Goal: Transaction & Acquisition: Purchase product/service

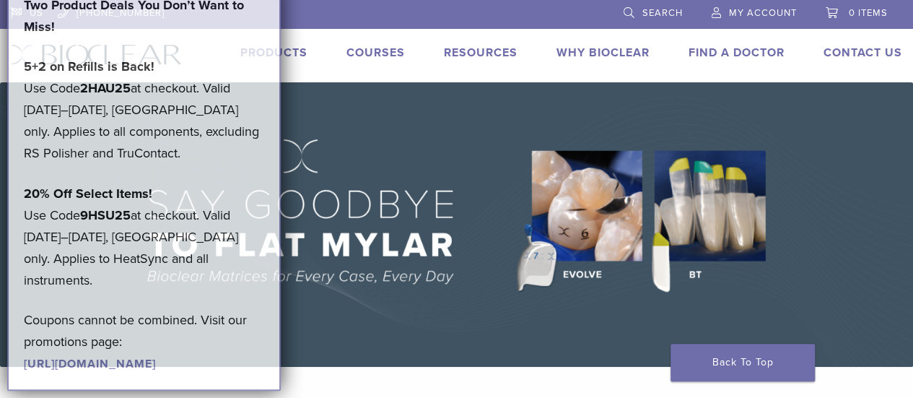
click at [777, 9] on span "My Account" at bounding box center [763, 13] width 68 height 12
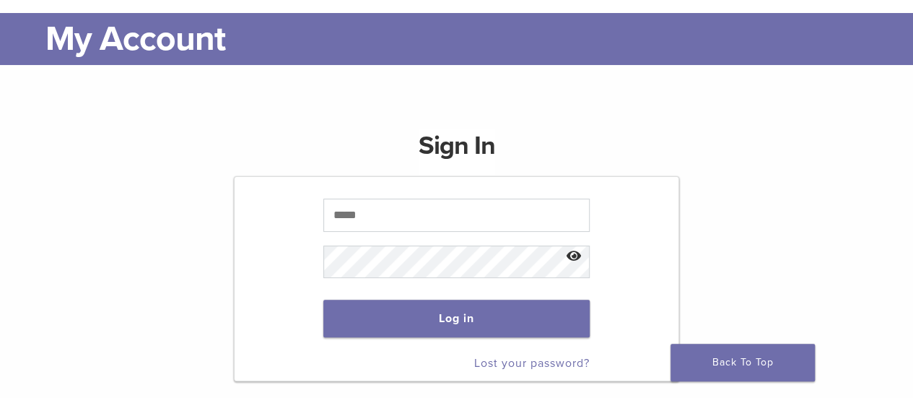
scroll to position [72, 0]
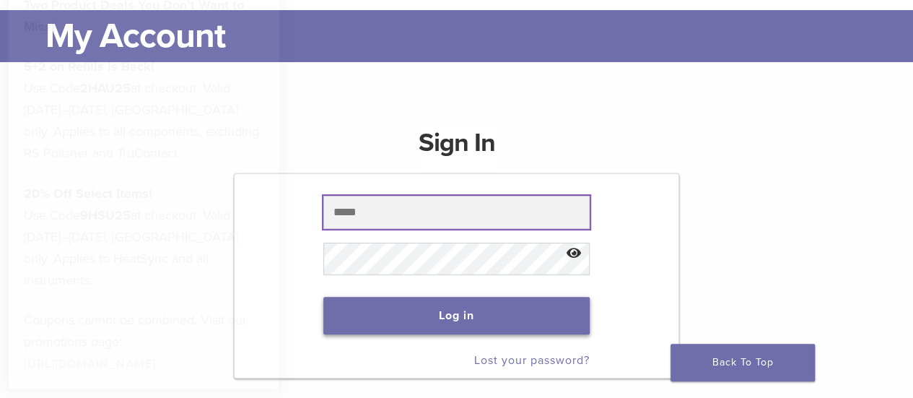
type input "**********"
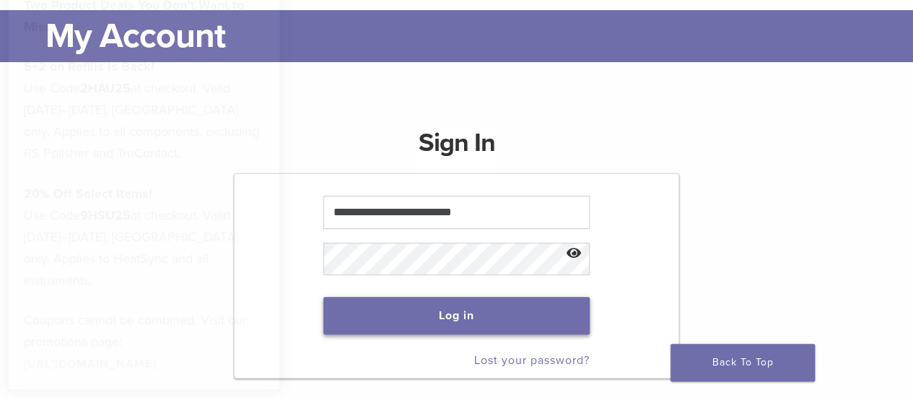
click at [472, 305] on button "Log in" at bounding box center [456, 316] width 266 height 38
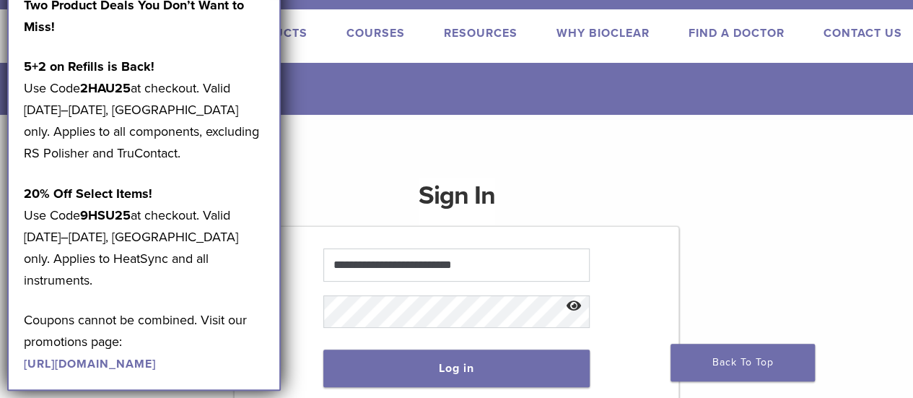
scroll to position [0, 0]
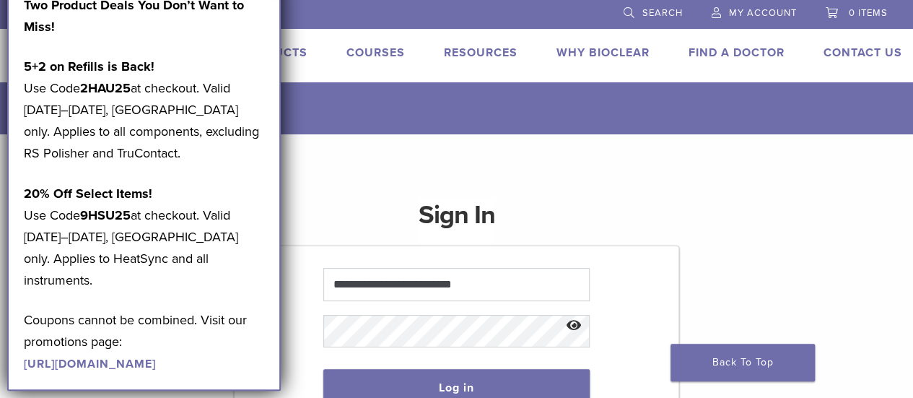
click at [508, 152] on div "**********" at bounding box center [456, 355] width 913 height 442
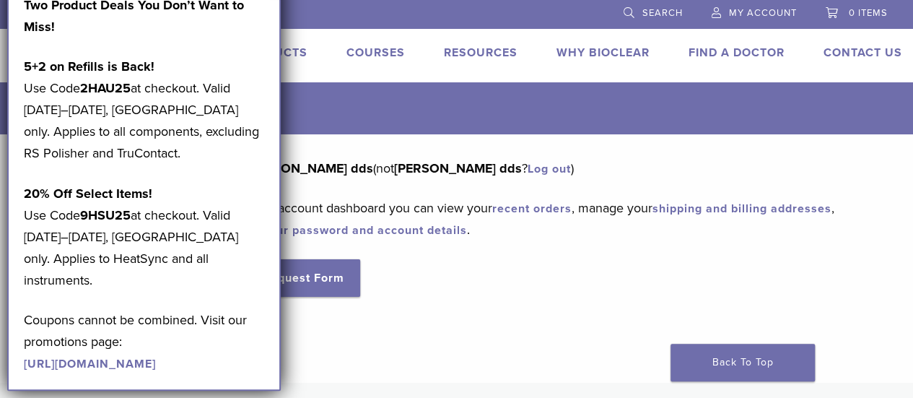
click at [398, 317] on div "Dashboard Orders Education Library Addresses Account Details RMA Request Form L…" at bounding box center [446, 249] width 892 height 184
click at [676, 16] on span "Search" at bounding box center [663, 13] width 40 height 12
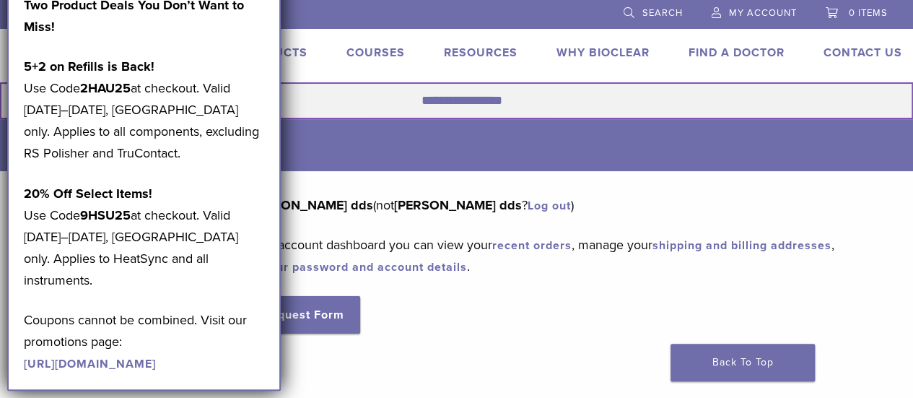
click at [497, 96] on input "Search for:" at bounding box center [456, 100] width 913 height 37
type input "*****"
click at [0, 82] on button "Search" at bounding box center [-1, 82] width 1 height 1
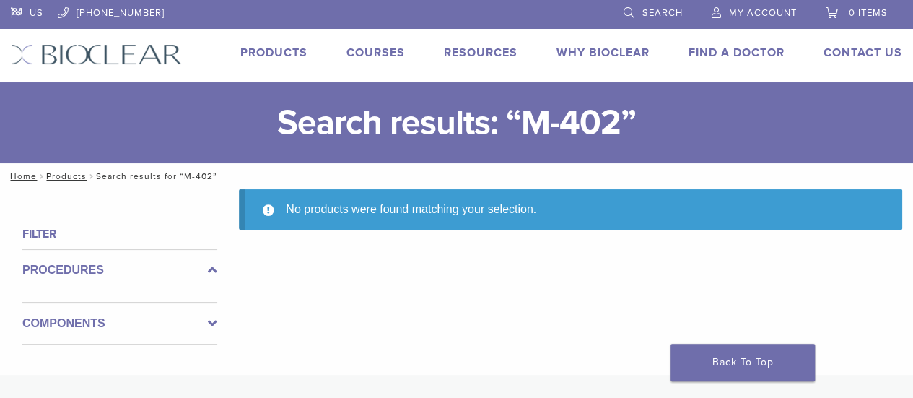
click at [295, 53] on link "Products" at bounding box center [273, 52] width 67 height 14
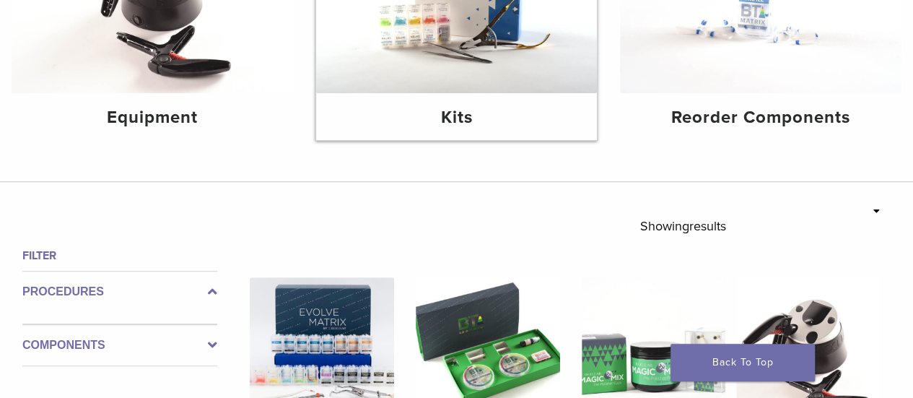
scroll to position [289, 0]
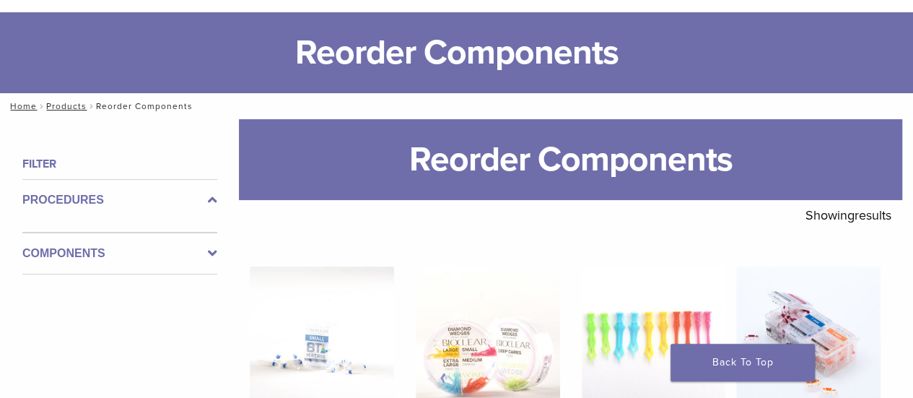
scroll to position [72, 0]
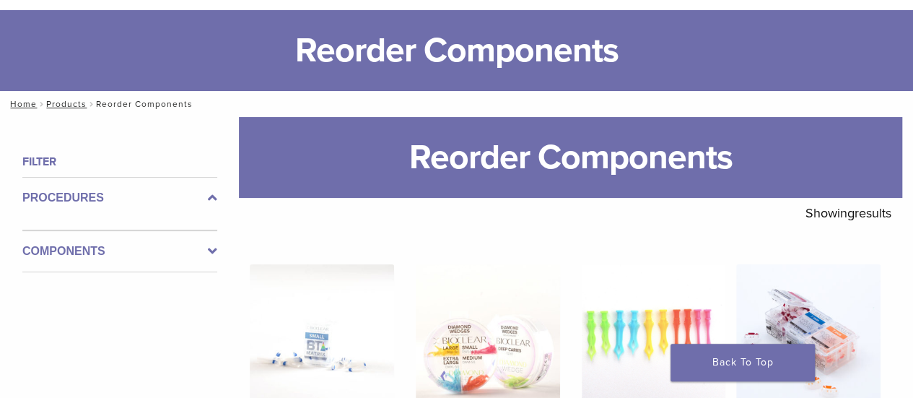
click at [211, 251] on icon at bounding box center [212, 251] width 9 height 17
click at [214, 235] on icon at bounding box center [212, 239] width 9 height 17
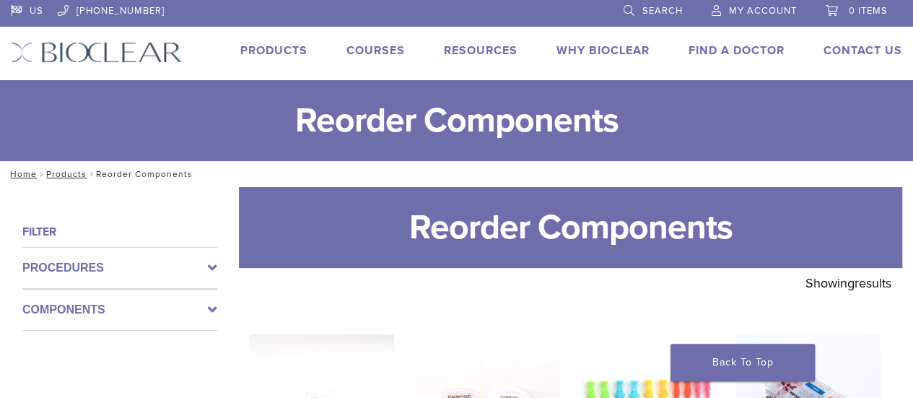
scroll to position [0, 0]
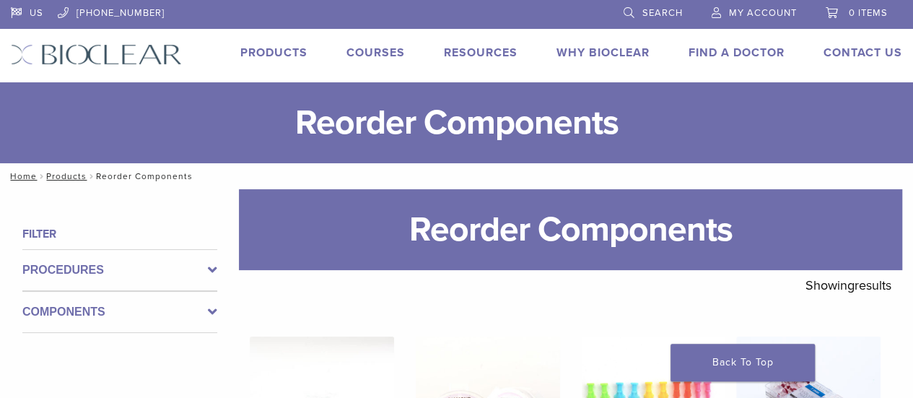
click at [277, 48] on link "Products" at bounding box center [273, 52] width 67 height 14
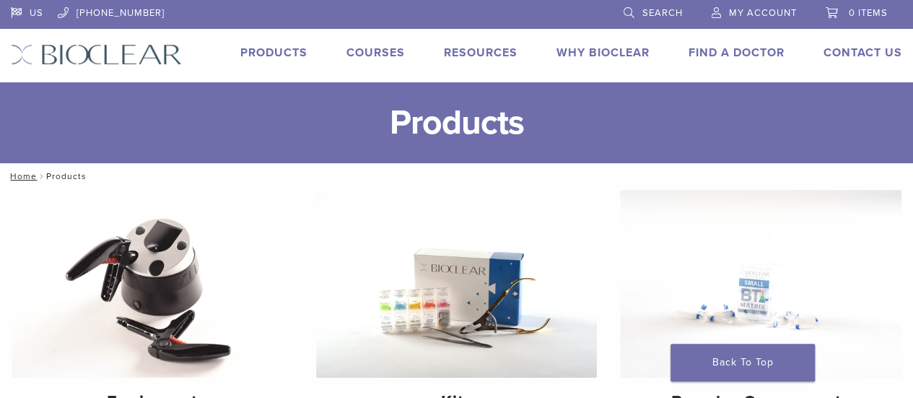
click at [671, 20] on link "Search" at bounding box center [653, 11] width 59 height 22
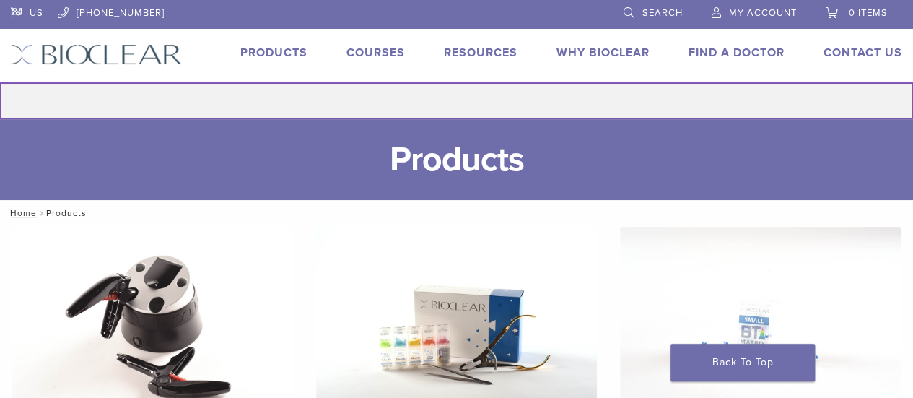
click at [459, 108] on input "Search for:" at bounding box center [456, 100] width 913 height 37
type input "**********"
click at [0, 82] on button "Search" at bounding box center [-1, 82] width 1 height 1
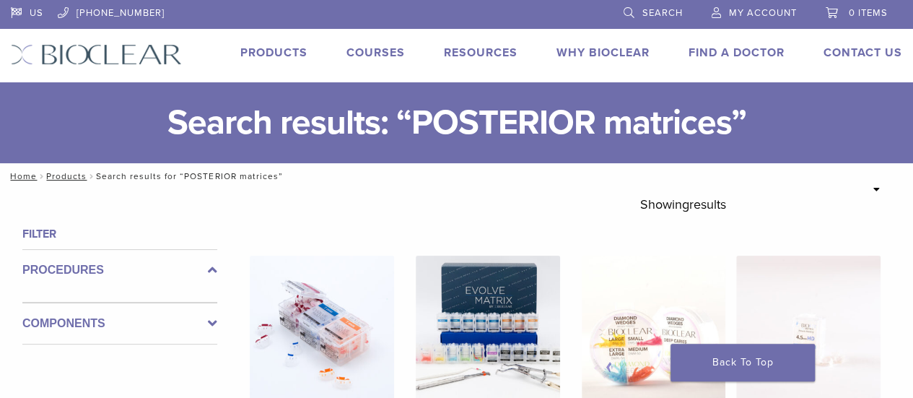
click at [670, 14] on span "Search" at bounding box center [663, 13] width 40 height 12
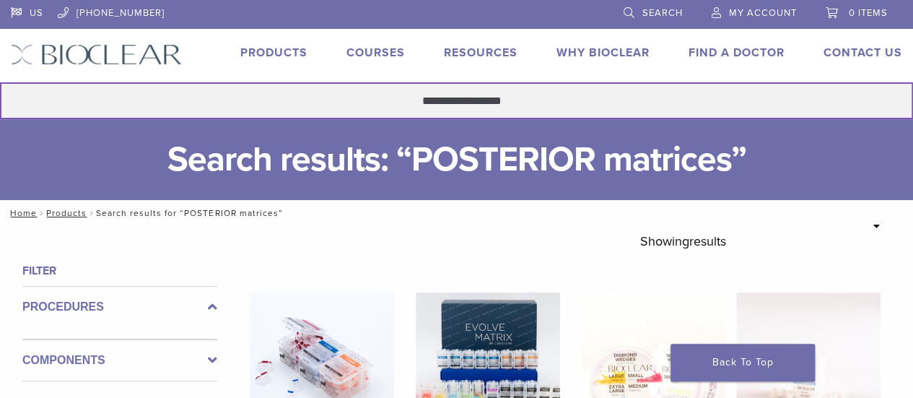
click at [451, 105] on input "**********" at bounding box center [456, 100] width 913 height 37
click at [518, 100] on input "**********" at bounding box center [456, 100] width 913 height 37
drag, startPoint x: 508, startPoint y: 99, endPoint x: 374, endPoint y: 97, distance: 133.6
click at [367, 95] on input "**********" at bounding box center [456, 100] width 913 height 37
type input "**********"
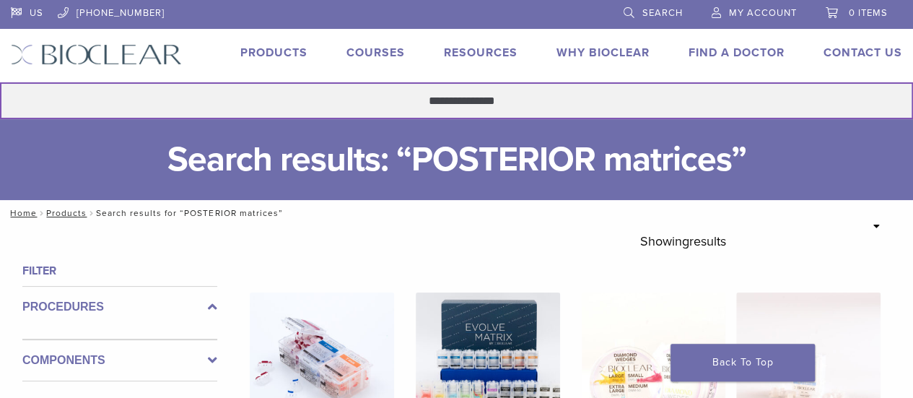
click at [0, 82] on button "Search" at bounding box center [-1, 82] width 1 height 1
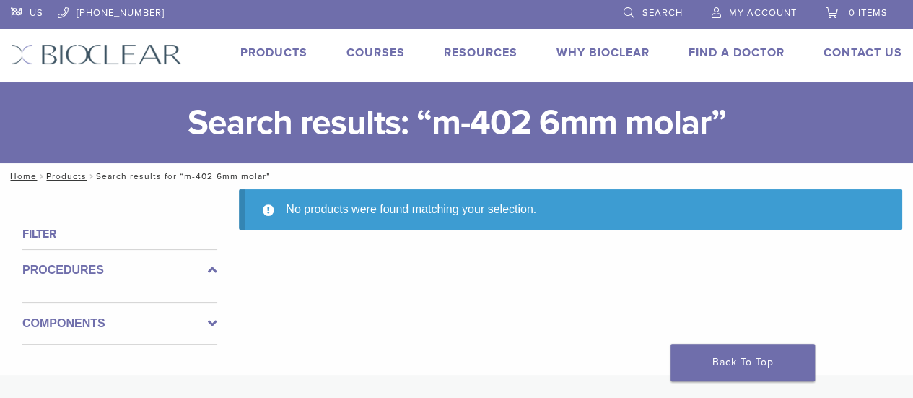
click at [495, 116] on h1 "Search results: “m-402 6mm molar”" at bounding box center [456, 122] width 913 height 81
click at [683, 3] on li "Search" at bounding box center [653, 13] width 88 height 27
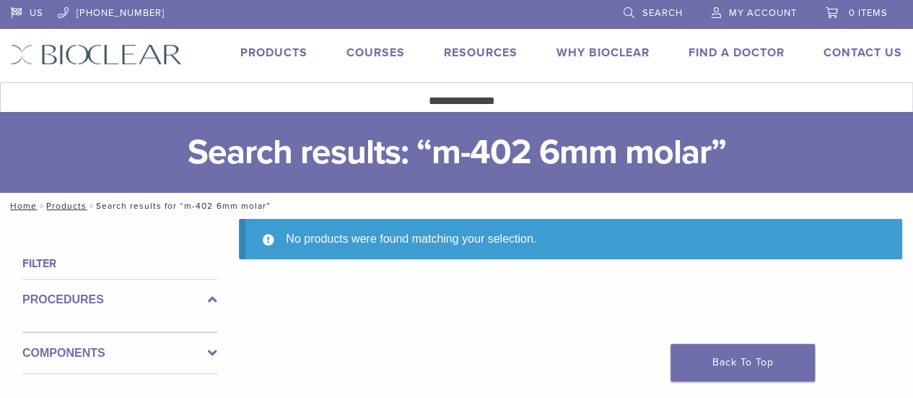
click at [669, 10] on span "Search" at bounding box center [663, 13] width 40 height 12
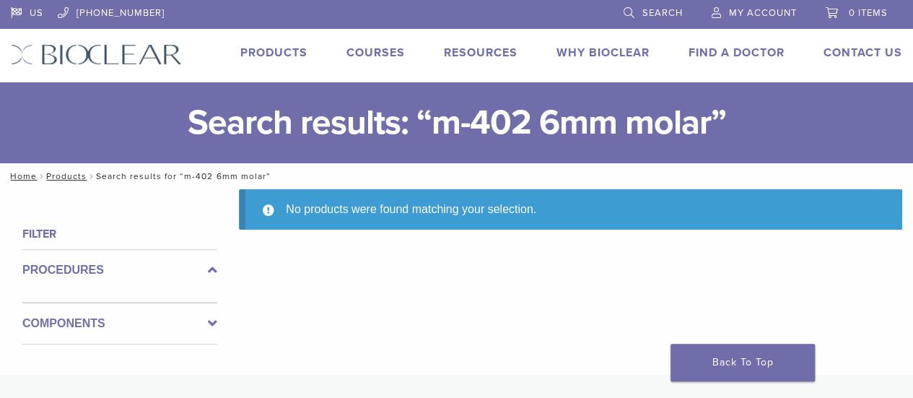
click at [669, 10] on span "Search" at bounding box center [663, 13] width 40 height 12
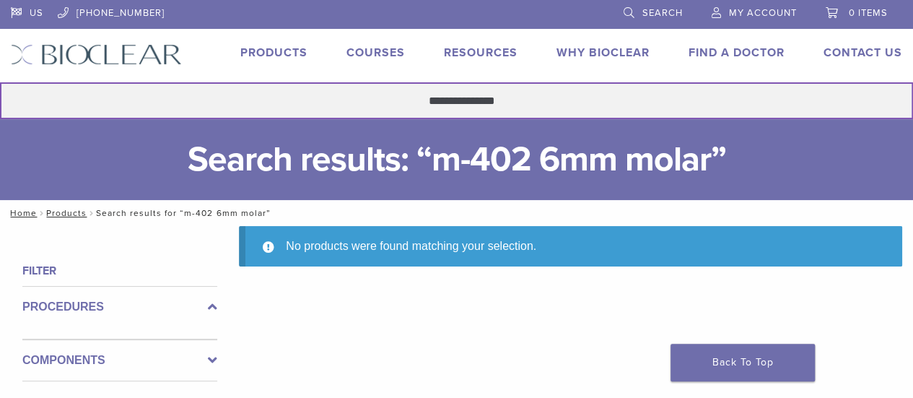
click at [536, 100] on input "**********" at bounding box center [456, 100] width 913 height 37
type input "*********"
click at [0, 82] on button "Search" at bounding box center [-1, 82] width 1 height 1
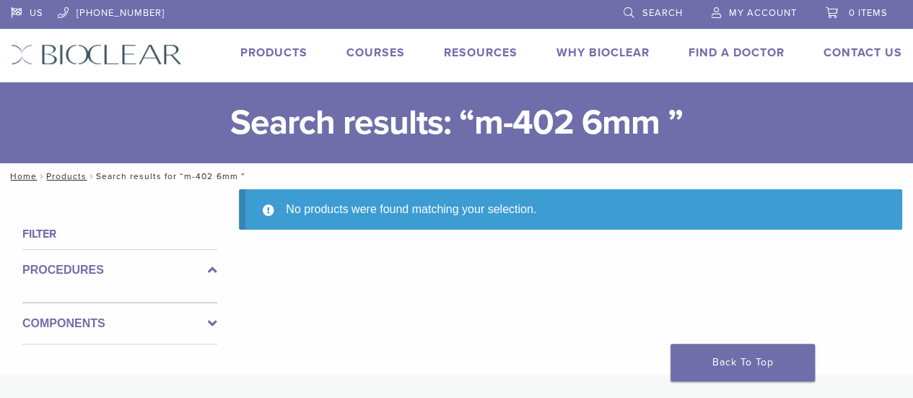
click at [53, 273] on label "Procedures" at bounding box center [119, 269] width 195 height 17
click at [56, 303] on label "Components" at bounding box center [119, 311] width 195 height 17
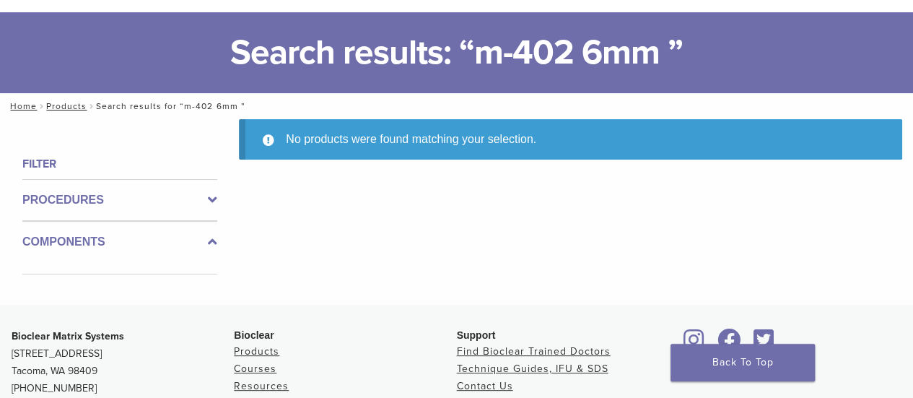
scroll to position [72, 0]
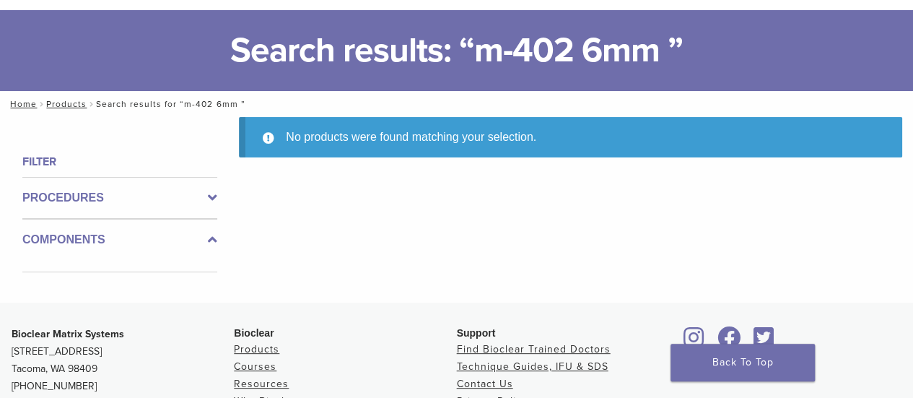
click at [217, 237] on icon at bounding box center [212, 239] width 9 height 17
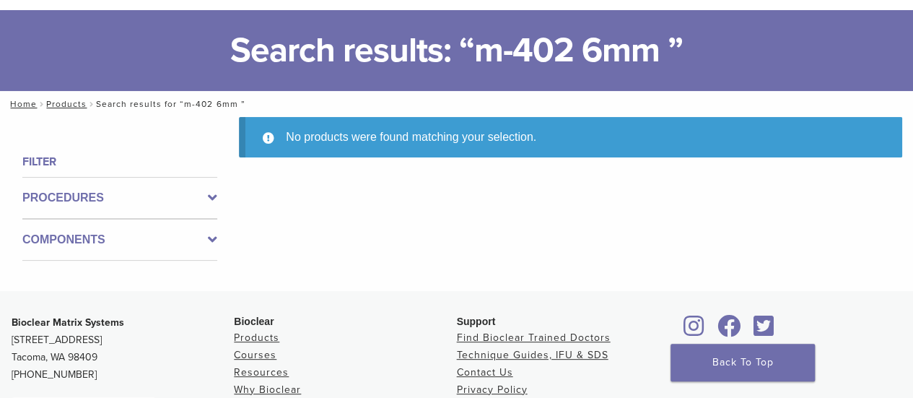
click at [76, 167] on h4 "Filter" at bounding box center [119, 161] width 195 height 17
click at [45, 162] on h4 "Filter" at bounding box center [119, 161] width 195 height 17
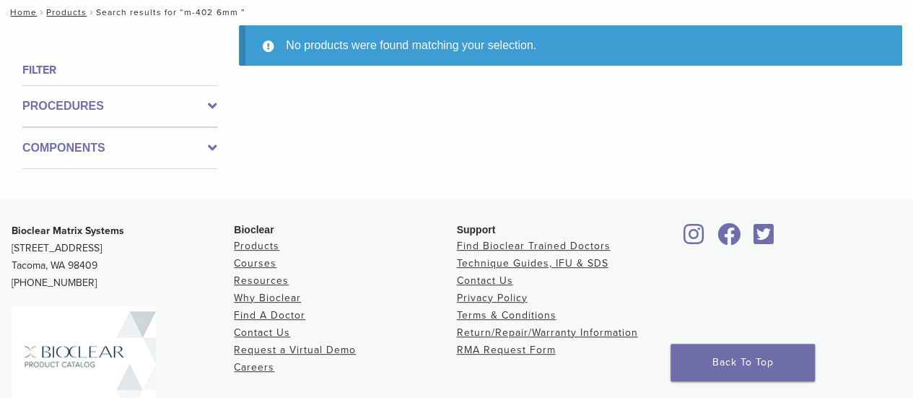
scroll to position [0, 0]
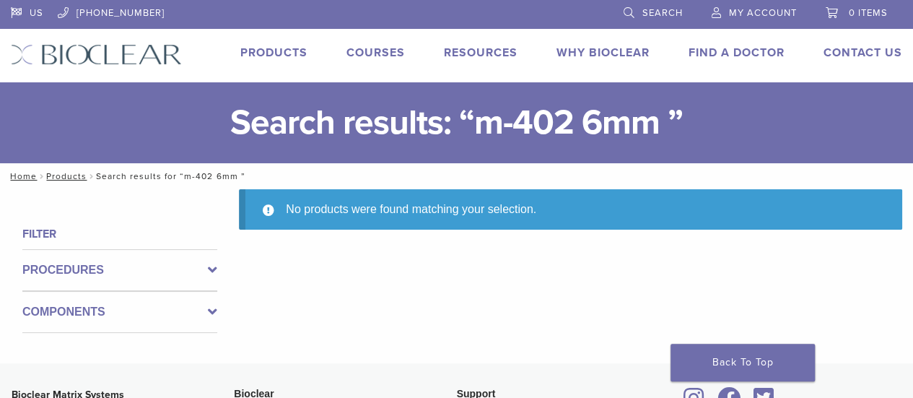
click at [284, 48] on link "Products" at bounding box center [273, 52] width 67 height 14
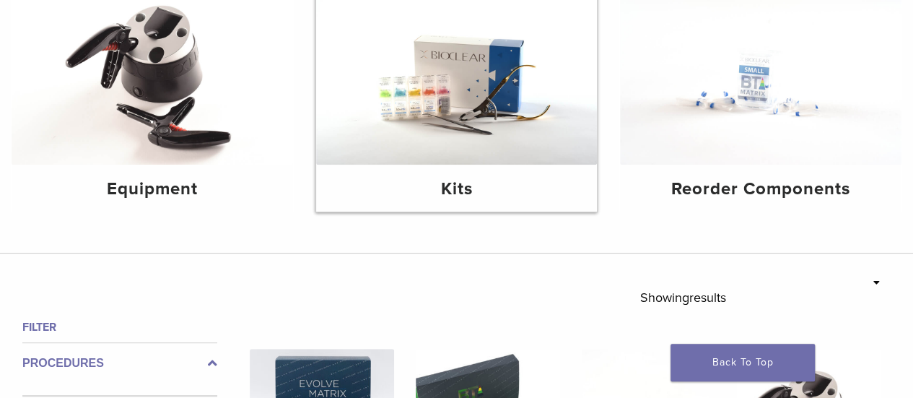
scroll to position [217, 0]
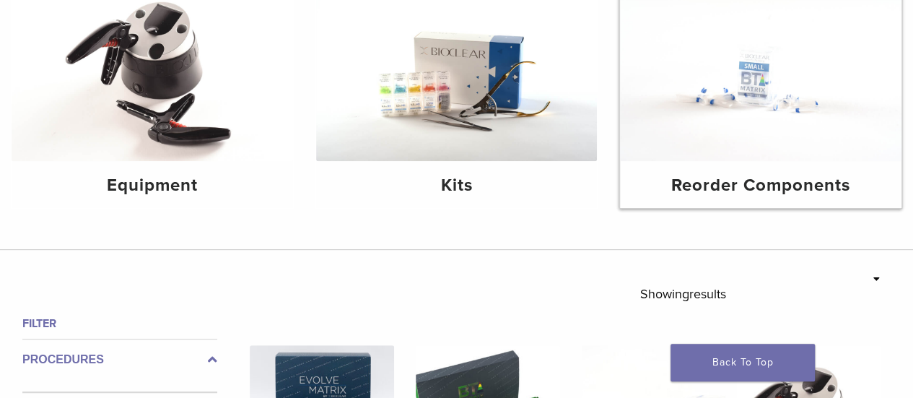
click at [728, 96] on img at bounding box center [761, 67] width 282 height 188
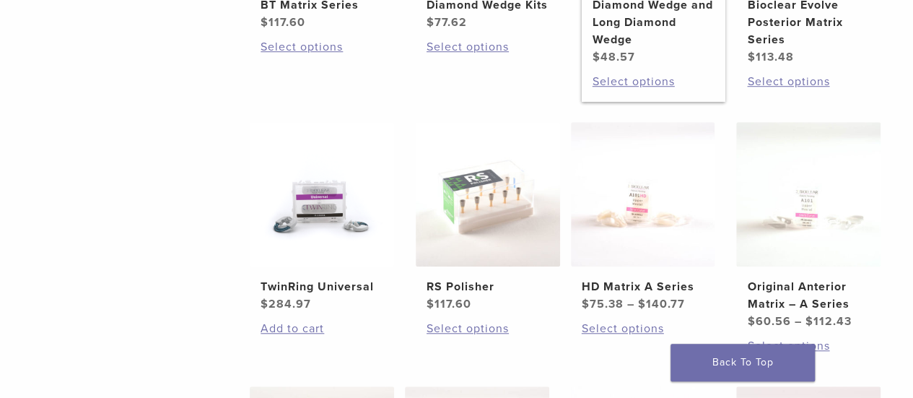
scroll to position [505, 0]
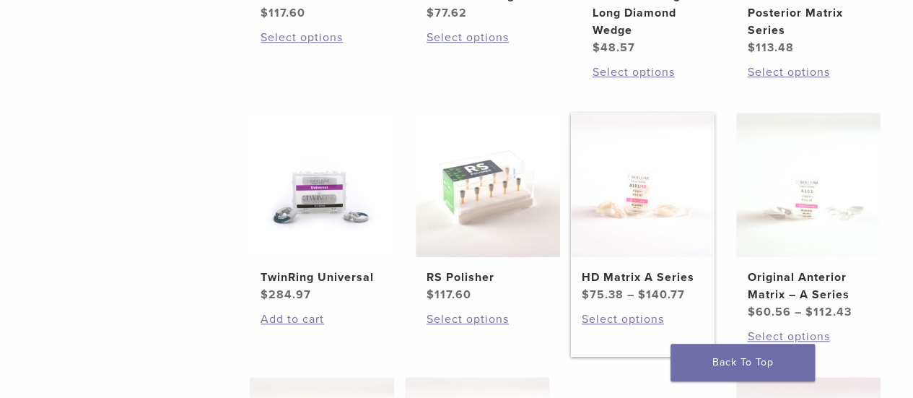
click at [645, 210] on img at bounding box center [643, 185] width 144 height 144
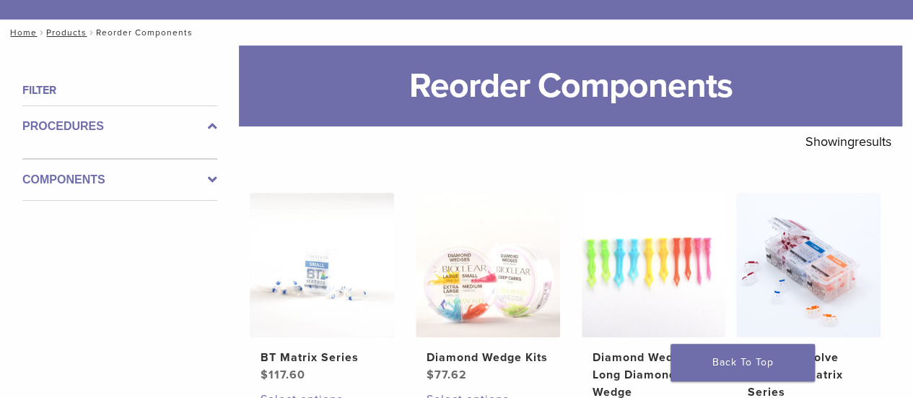
scroll to position [144, 0]
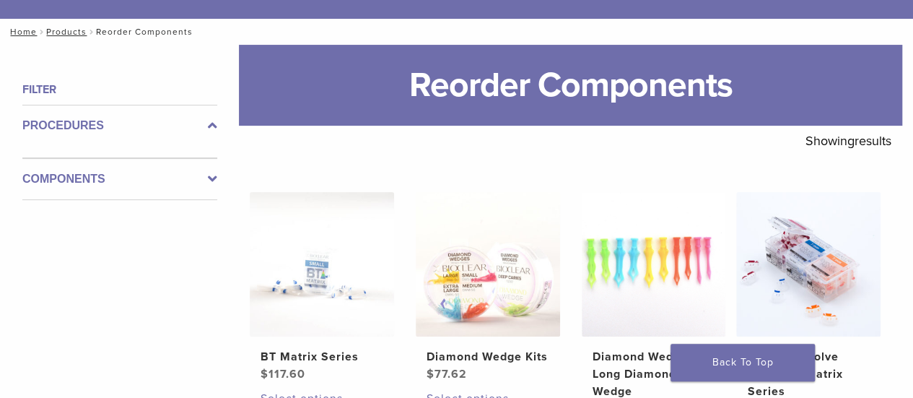
click at [212, 177] on icon at bounding box center [212, 178] width 9 height 17
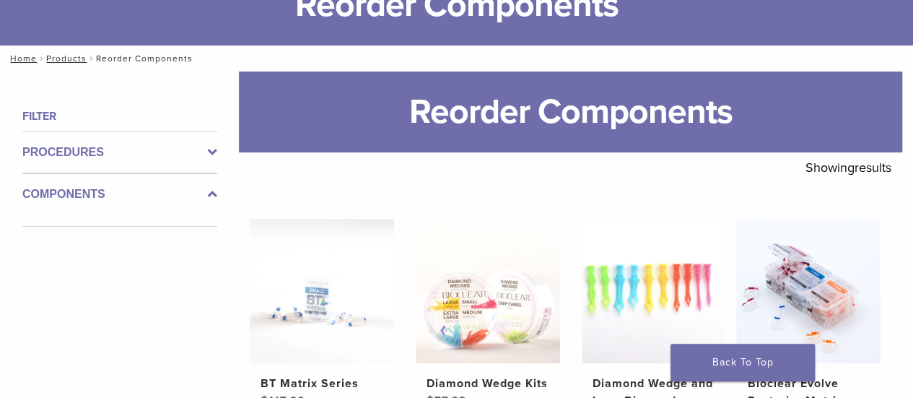
scroll to position [0, 0]
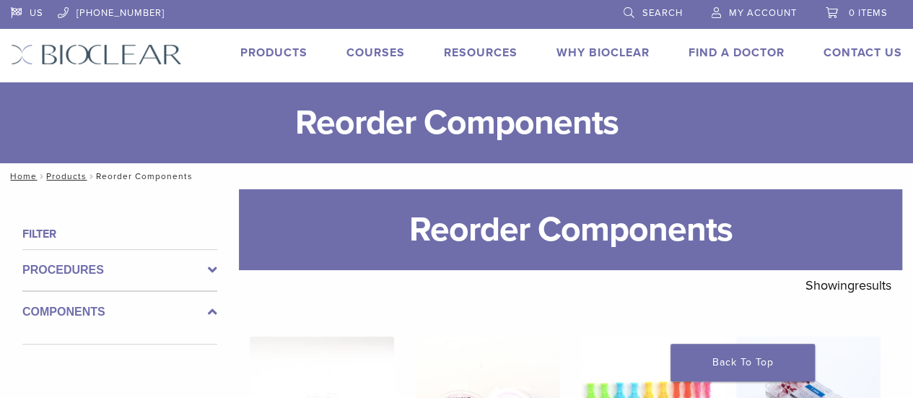
click at [212, 311] on icon at bounding box center [212, 311] width 9 height 17
click at [210, 268] on icon at bounding box center [212, 269] width 9 height 17
click at [291, 54] on link "Products" at bounding box center [273, 52] width 67 height 14
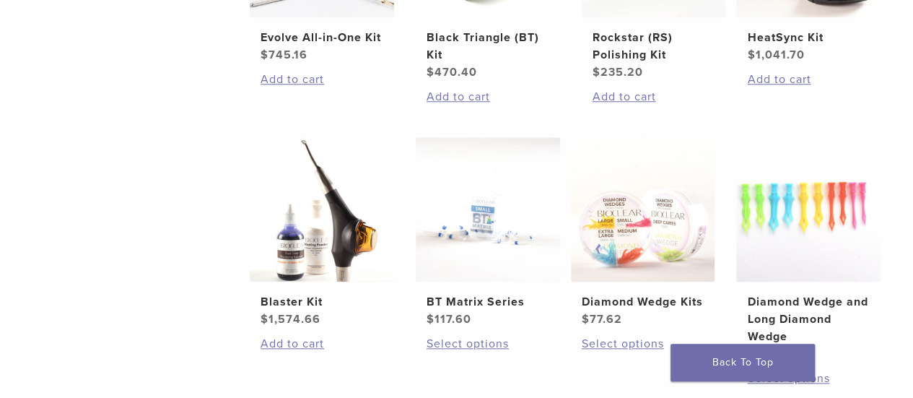
scroll to position [722, 0]
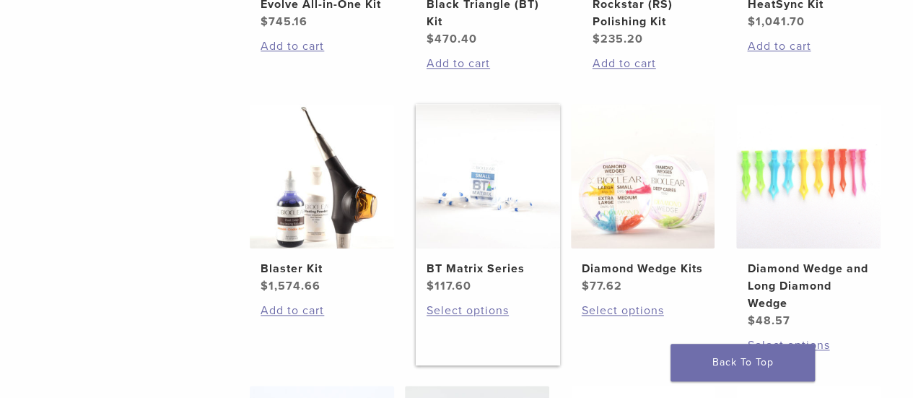
click at [485, 193] on img at bounding box center [488, 176] width 144 height 144
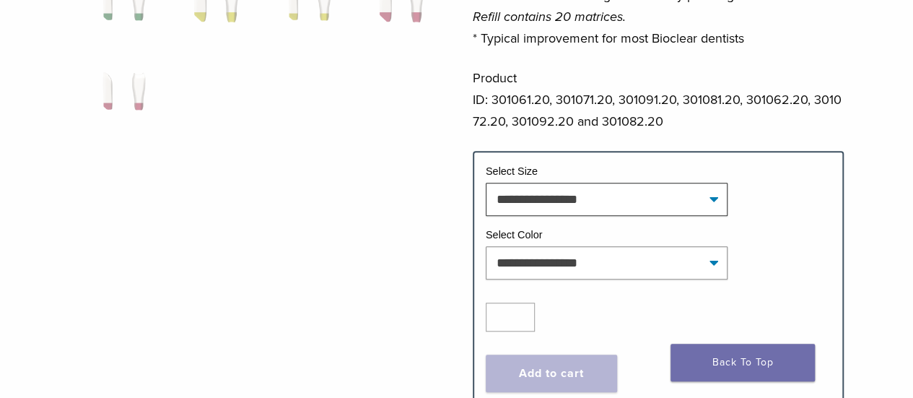
scroll to position [578, 0]
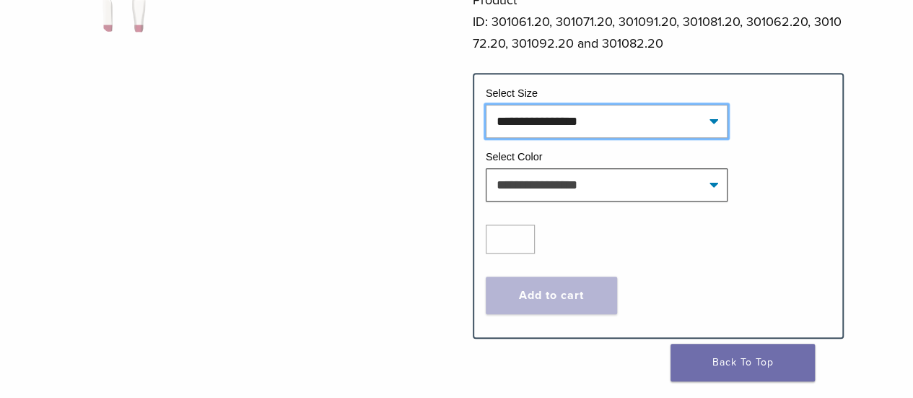
click at [591, 136] on select "**********" at bounding box center [607, 121] width 242 height 33
click at [590, 138] on tr "**********" at bounding box center [659, 118] width 346 height 64
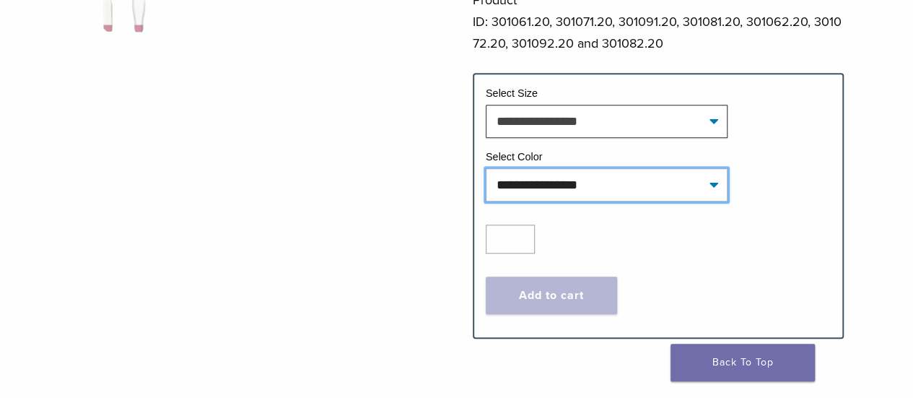
click at [575, 187] on select "**********" at bounding box center [607, 184] width 242 height 33
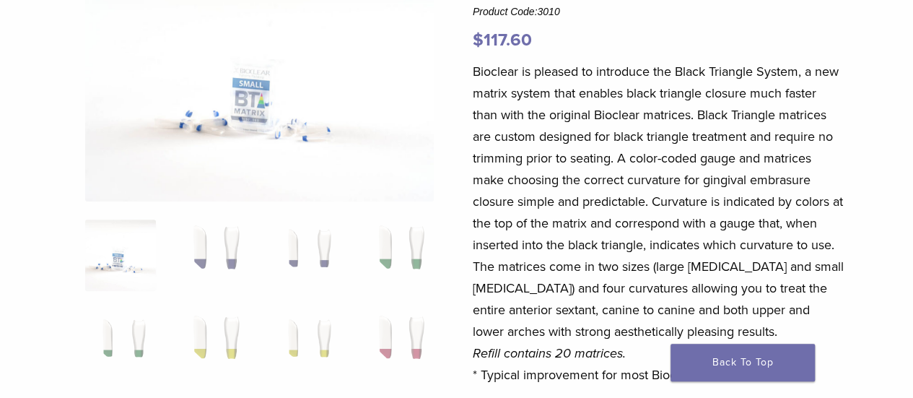
scroll to position [0, 0]
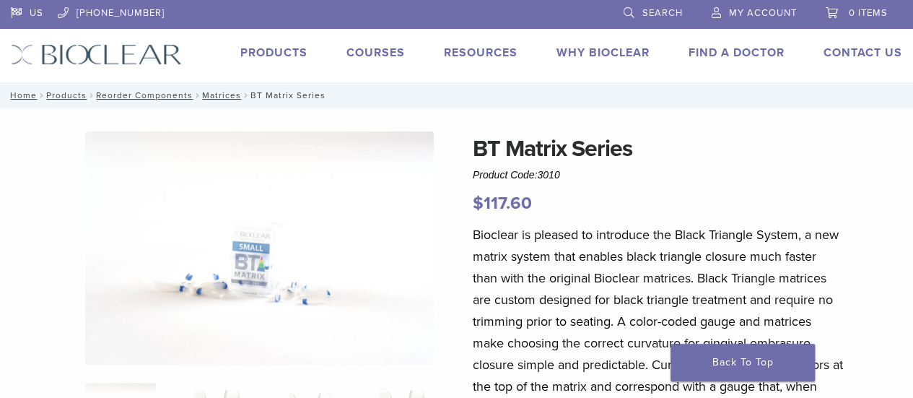
click at [290, 56] on link "Products" at bounding box center [273, 52] width 67 height 14
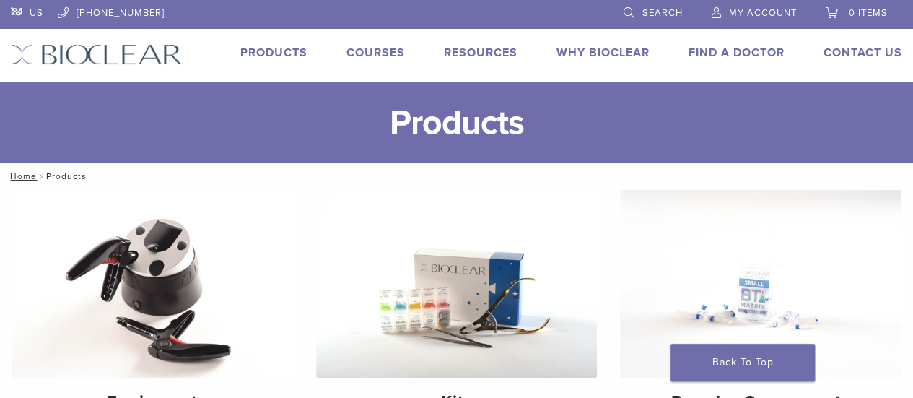
click at [747, 9] on span "My Account" at bounding box center [763, 13] width 68 height 12
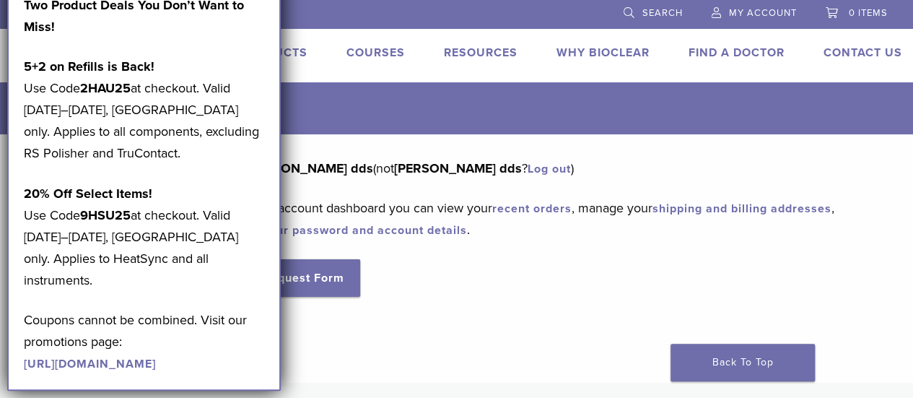
click at [412, 347] on div "Dashboard Orders Education Library Addresses Account Details RMA Request Form L…" at bounding box center [456, 258] width 913 height 248
click at [429, 330] on div "Dashboard Orders Education Library Addresses Account Details RMA Request Form L…" at bounding box center [446, 249] width 892 height 184
click at [440, 324] on div "Dashboard Orders Education Library Addresses Account Details RMA Request Form L…" at bounding box center [446, 249] width 892 height 184
click at [393, 272] on div "Hello ashley burns dds (not ashley burns dds ? Log out ) From your account dash…" at bounding box center [548, 226] width 665 height 139
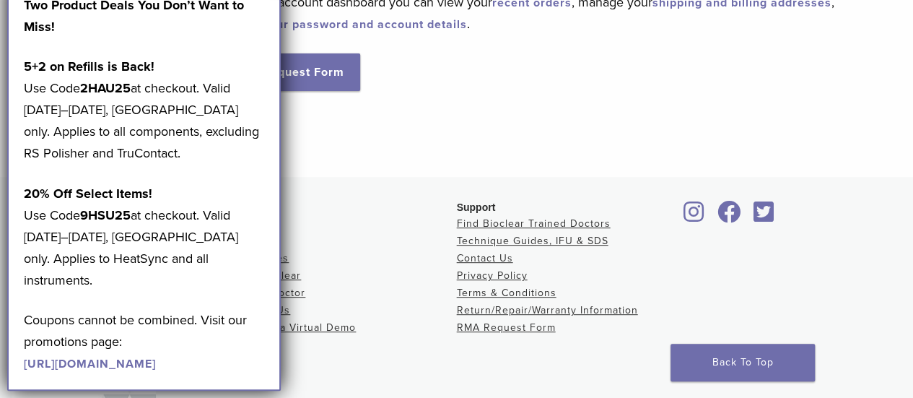
scroll to position [183, 0]
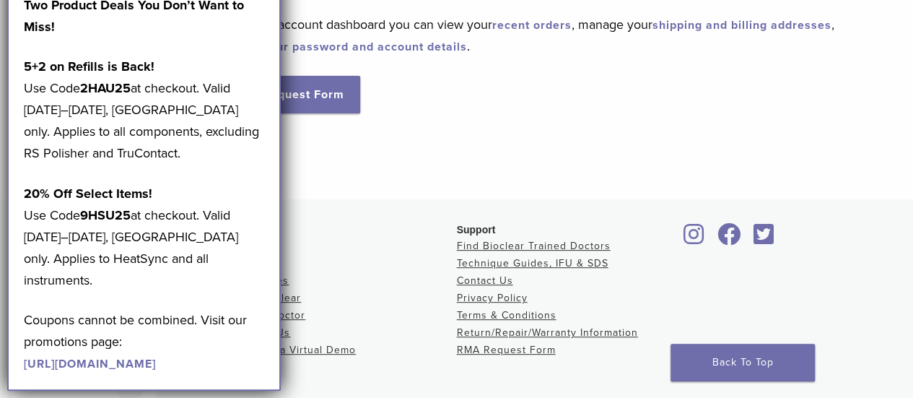
click at [351, 246] on li "Products" at bounding box center [345, 246] width 222 height 17
click at [251, 191] on p "20% Off Select Items! Use Code 9HSU25 at checkout. Valid August 18–24, 2025, US…" at bounding box center [144, 237] width 241 height 108
click at [326, 190] on div "Dashboard Orders Education Library Addresses Account Details RMA Request Form L…" at bounding box center [456, 75] width 913 height 248
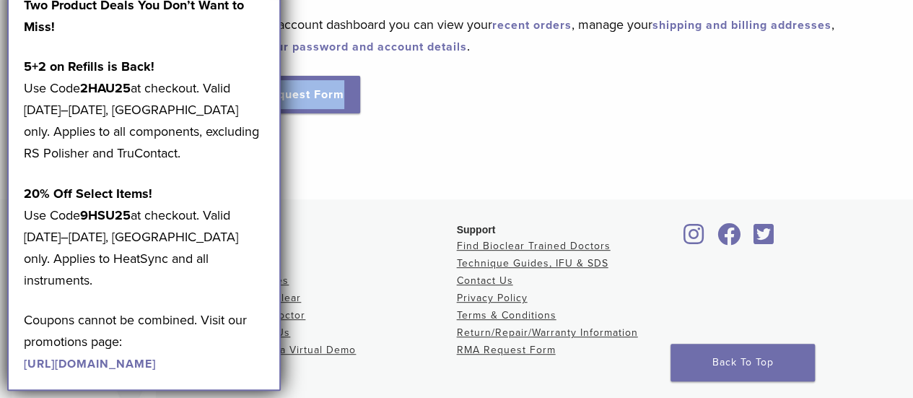
click at [316, 173] on div "Dashboard Orders Education Library Addresses Account Details RMA Request Form L…" at bounding box center [456, 75] width 913 height 248
click at [318, 173] on div "Dashboard Orders Education Library Addresses Account Details RMA Request Form L…" at bounding box center [456, 75] width 913 height 248
click at [347, 151] on div "Dashboard Orders Education Library Addresses Account Details RMA Request Form L…" at bounding box center [446, 66] width 892 height 184
click at [416, 108] on div "Hello ashley burns dds (not ashley burns dds ? Log out ) From your account dash…" at bounding box center [548, 43] width 665 height 139
click at [312, 56] on p "From your account dashboard you can view your recent orders , manage your shipp…" at bounding box center [548, 35] width 665 height 43
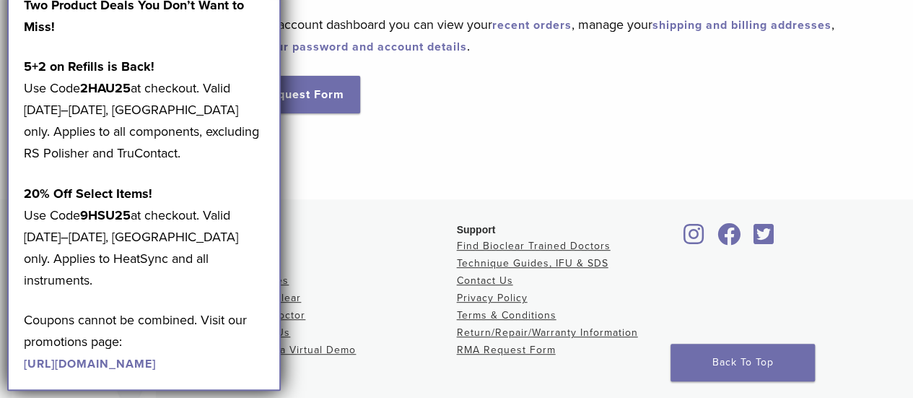
click at [480, 81] on div "Hello ashley burns dds (not ashley burns dds ? Log out ) From your account dash…" at bounding box center [548, 43] width 665 height 139
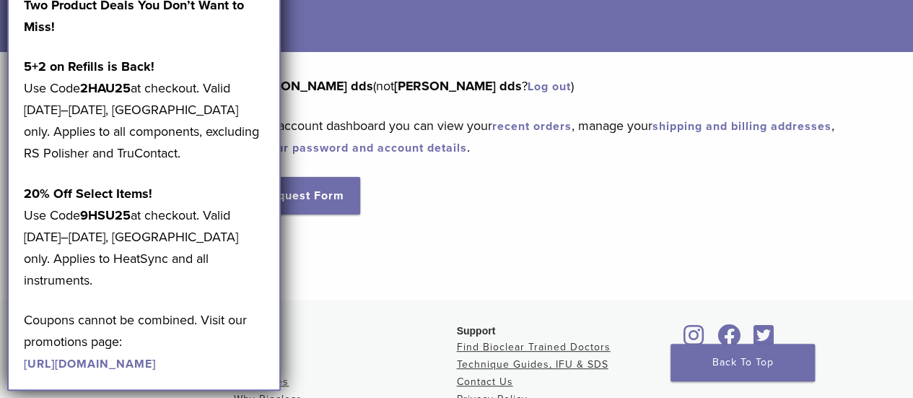
scroll to position [0, 0]
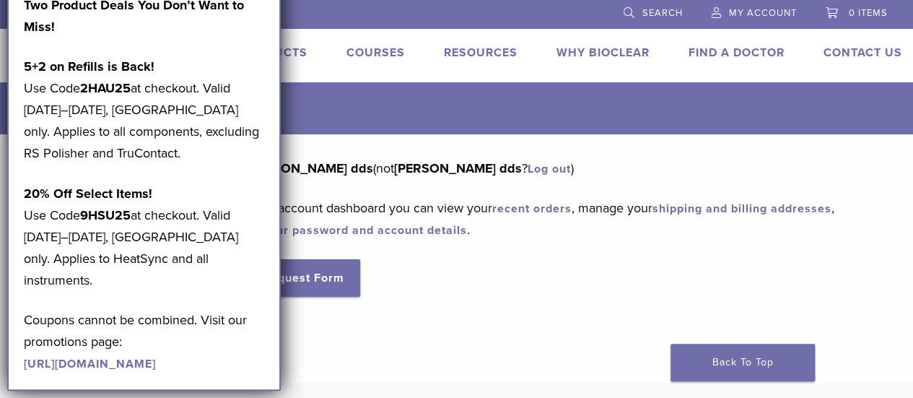
click at [260, 50] on div "Two Product Deals You Don’t Want to Miss! 5+2 on Refills is Back! Use Code 2HAU…" at bounding box center [144, 184] width 241 height 380
click at [284, 98] on h1 "My Account" at bounding box center [473, 108] width 857 height 52
click at [355, 375] on div "Dashboard Orders Education Library Addresses Account Details RMA Request Form L…" at bounding box center [456, 258] width 913 height 248
click at [293, 53] on link "Products" at bounding box center [273, 52] width 67 height 14
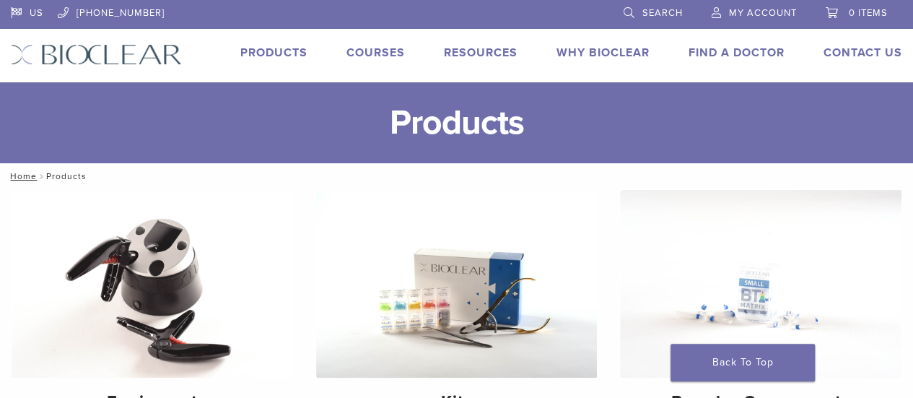
click at [264, 55] on link "Products" at bounding box center [273, 52] width 67 height 14
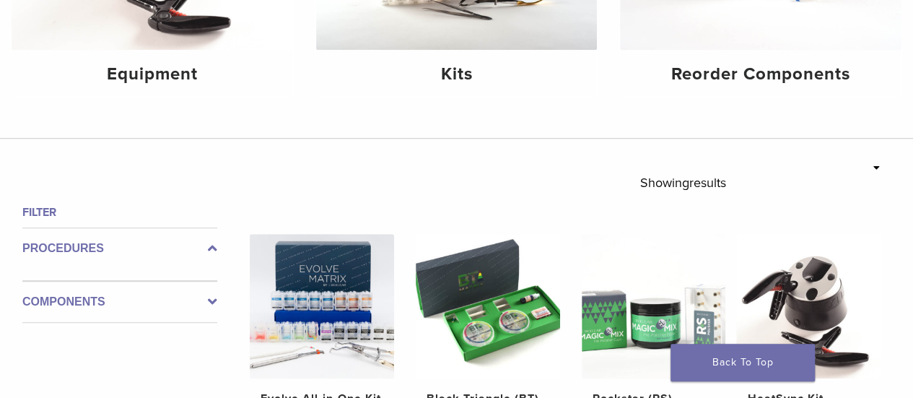
scroll to position [361, 0]
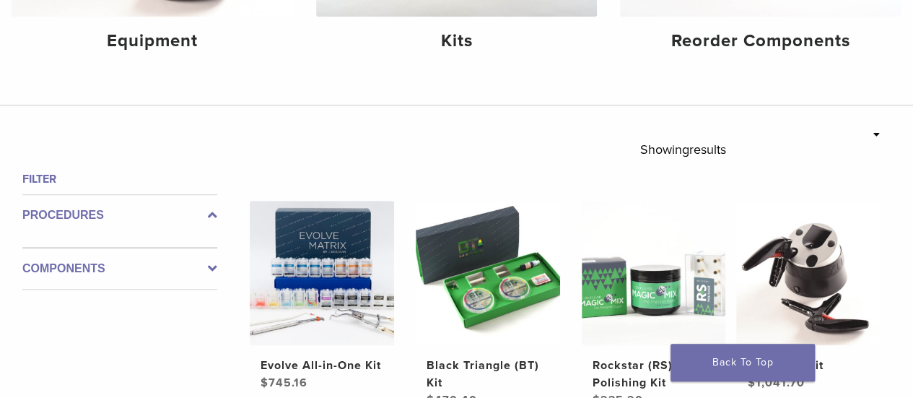
click at [211, 266] on icon at bounding box center [212, 268] width 9 height 17
click at [209, 256] on icon at bounding box center [212, 256] width 9 height 17
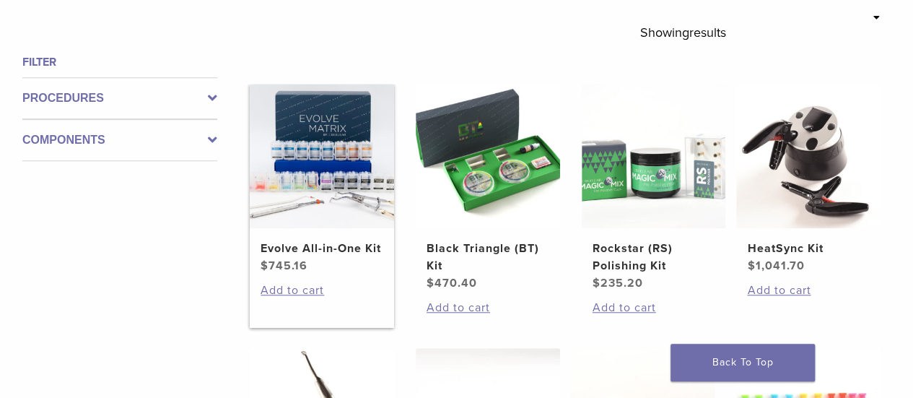
scroll to position [505, 0]
